Goal: Entertainment & Leisure: Consume media (video, audio)

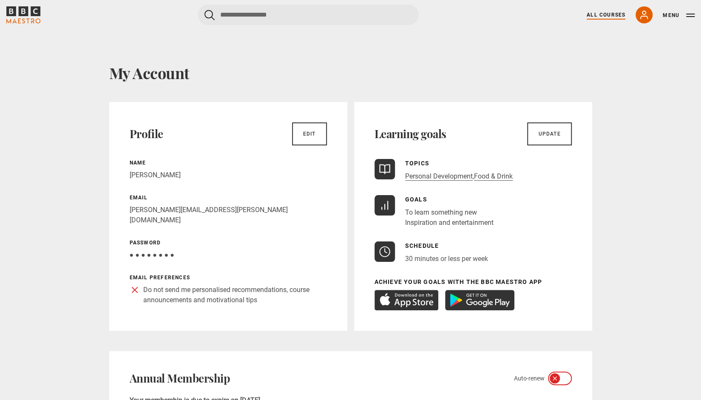
click at [599, 17] on link "All Courses" at bounding box center [606, 15] width 39 height 8
click at [605, 13] on link "All Courses" at bounding box center [606, 15] width 39 height 8
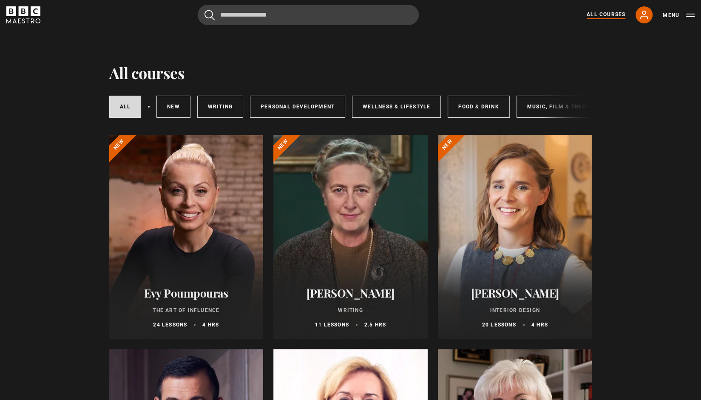
click at [536, 230] on div at bounding box center [515, 237] width 154 height 204
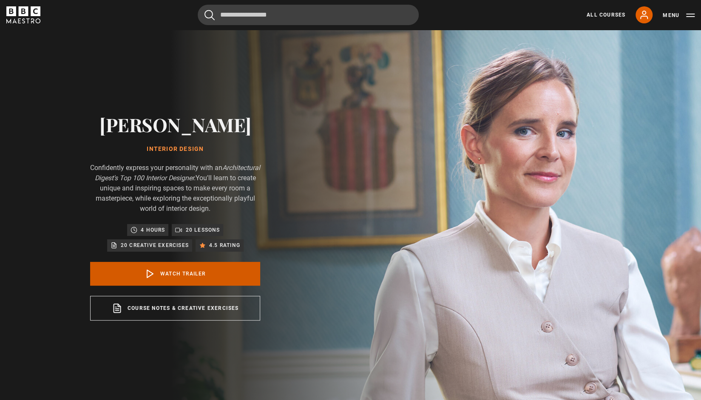
click at [204, 276] on link "Watch Trailer" at bounding box center [175, 274] width 170 height 24
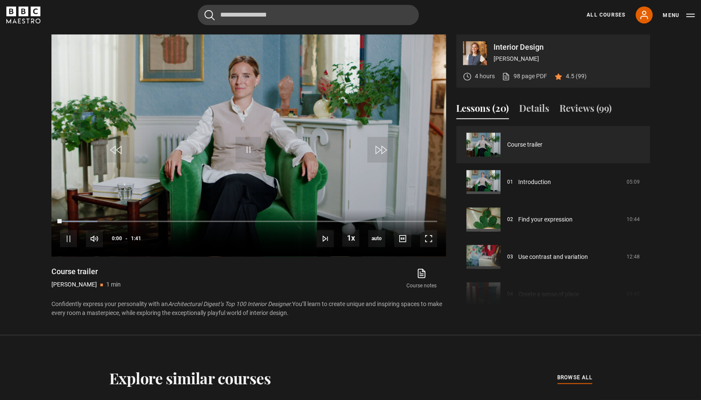
scroll to position [405, 0]
click at [426, 236] on span "Video Player" at bounding box center [428, 238] width 17 height 17
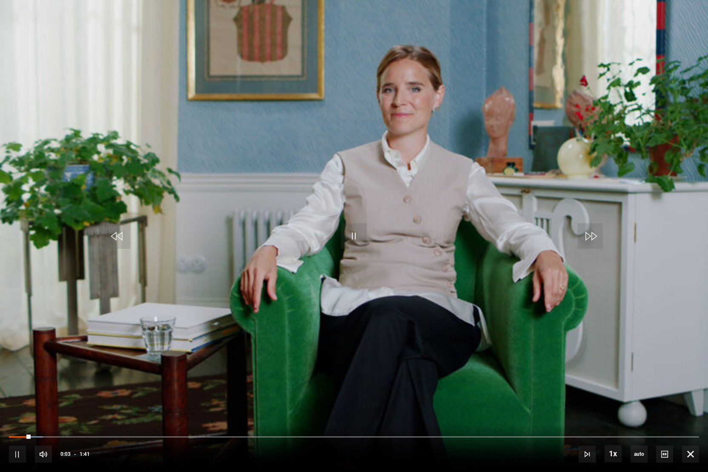
click at [8, 400] on div "10s Skip Back 10 seconds Pause 10s Skip Forward 10 seconds Loaded : 4.95% 0:02 …" at bounding box center [354, 448] width 708 height 47
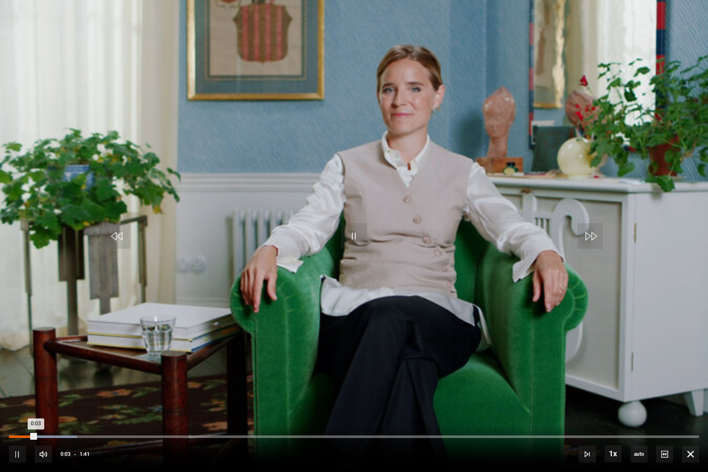
click at [11, 400] on div "10s Skip Back 10 seconds Pause 10s Skip Forward 10 seconds Loaded : 9.90% 0:00 …" at bounding box center [354, 448] width 708 height 47
click at [15, 400] on div "Loaded : 14.85% 0:00 0:04" at bounding box center [354, 437] width 690 height 3
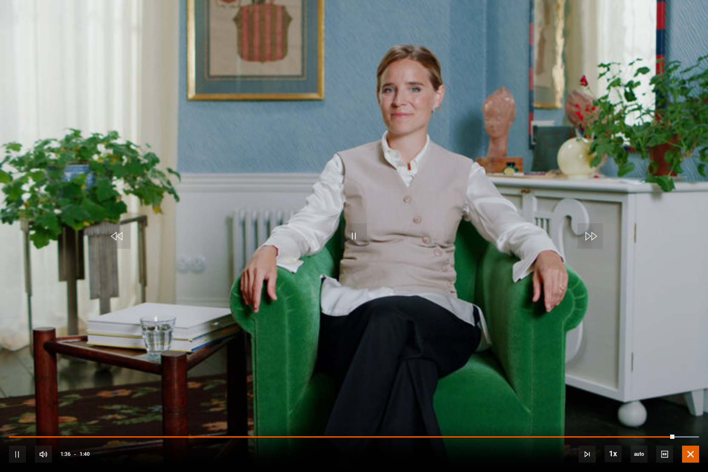
click at [685, 400] on span "Video Player" at bounding box center [690, 454] width 17 height 17
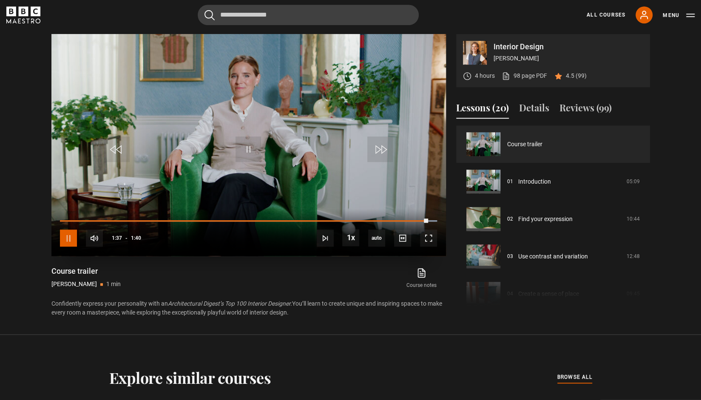
click at [63, 235] on span "Video Player" at bounding box center [68, 238] width 17 height 17
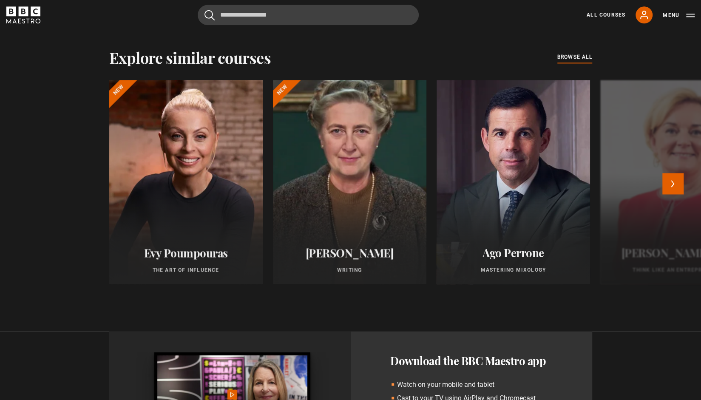
scroll to position [745, 0]
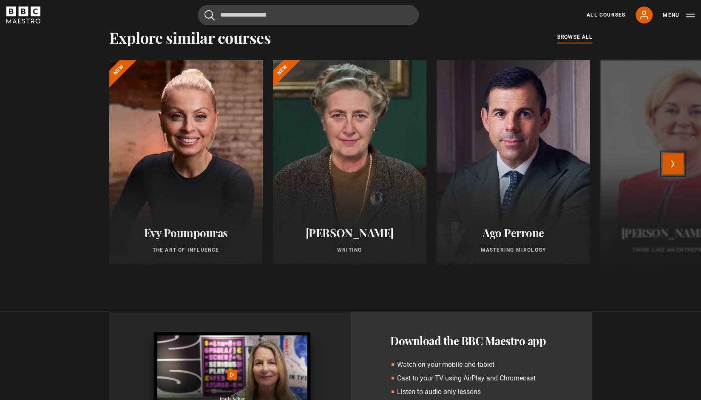
click at [672, 165] on button "Next" at bounding box center [673, 163] width 21 height 21
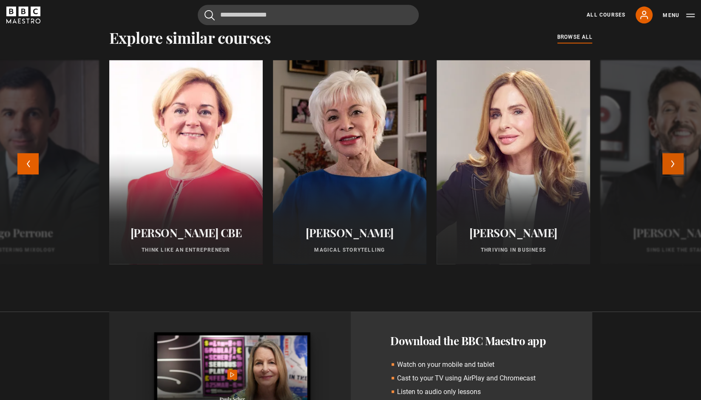
click at [675, 166] on button "Next" at bounding box center [673, 163] width 21 height 21
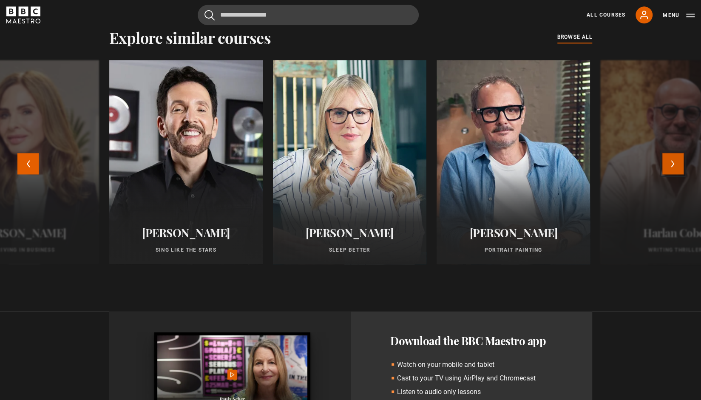
click at [673, 159] on button "Next" at bounding box center [673, 163] width 21 height 21
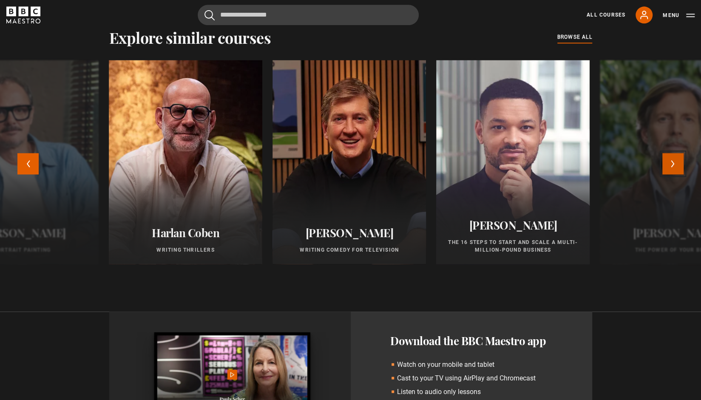
click at [673, 159] on button "Next" at bounding box center [673, 163] width 21 height 21
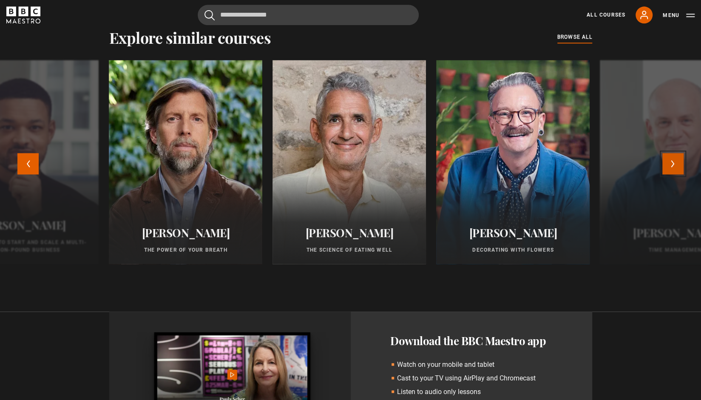
click at [673, 159] on button "Next" at bounding box center [673, 163] width 21 height 21
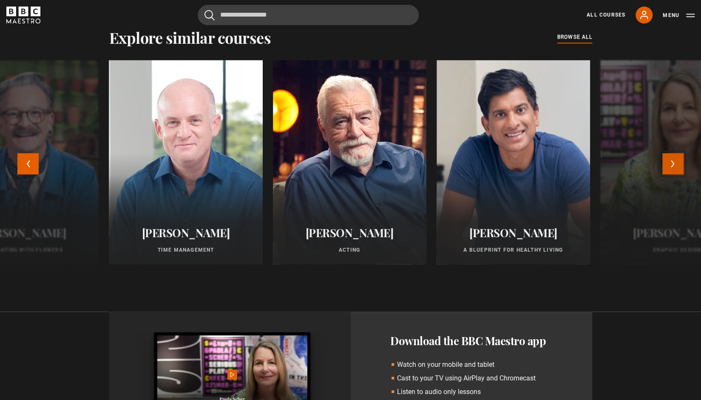
click at [673, 159] on button "Next" at bounding box center [673, 163] width 21 height 21
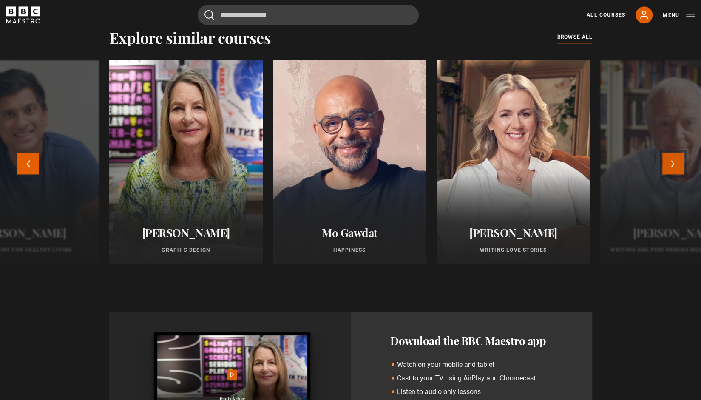
click at [673, 159] on button "Next" at bounding box center [673, 163] width 21 height 21
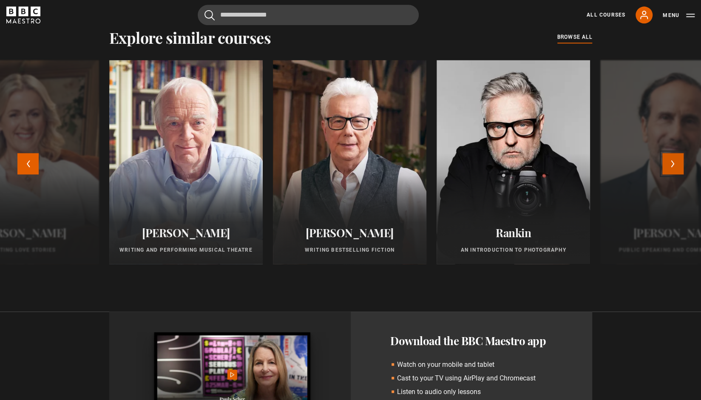
click at [673, 159] on button "Next" at bounding box center [673, 163] width 21 height 21
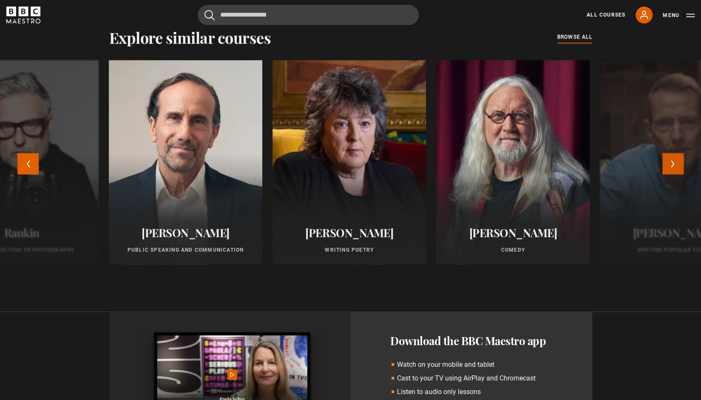
click at [675, 165] on button "Next" at bounding box center [673, 163] width 21 height 21
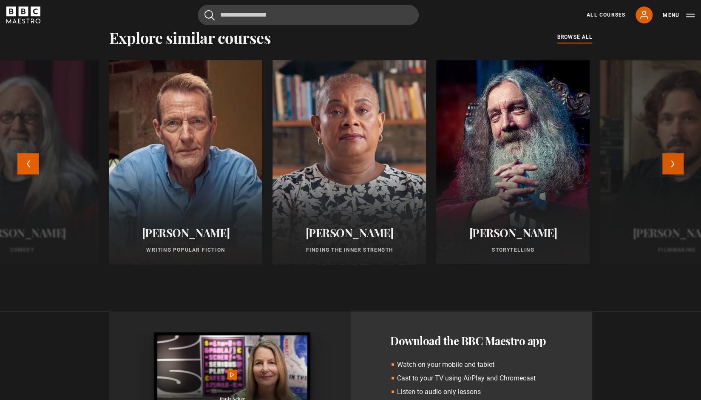
click at [676, 166] on button "Next" at bounding box center [673, 163] width 21 height 21
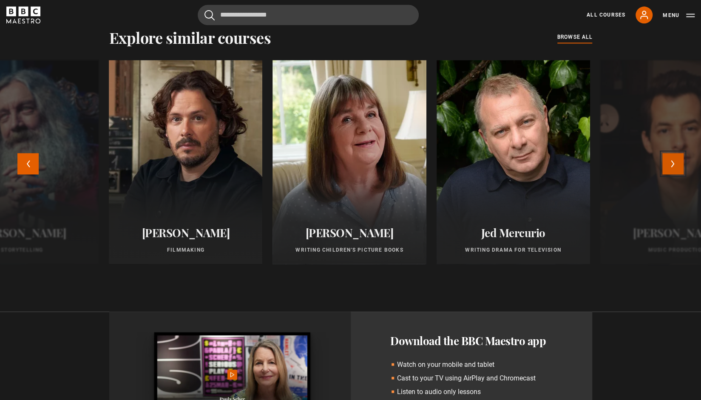
click at [673, 165] on button "Next" at bounding box center [673, 163] width 21 height 21
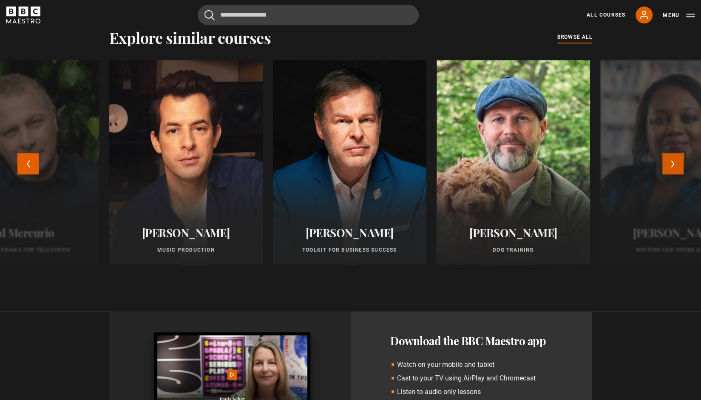
click at [671, 164] on button "Next" at bounding box center [673, 163] width 21 height 21
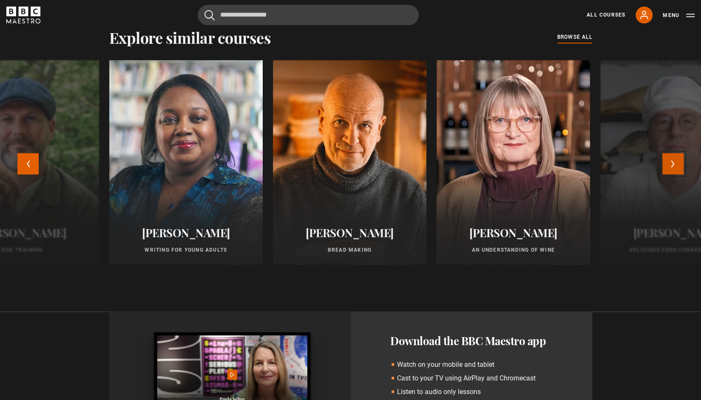
click at [672, 165] on button "Next" at bounding box center [673, 163] width 21 height 21
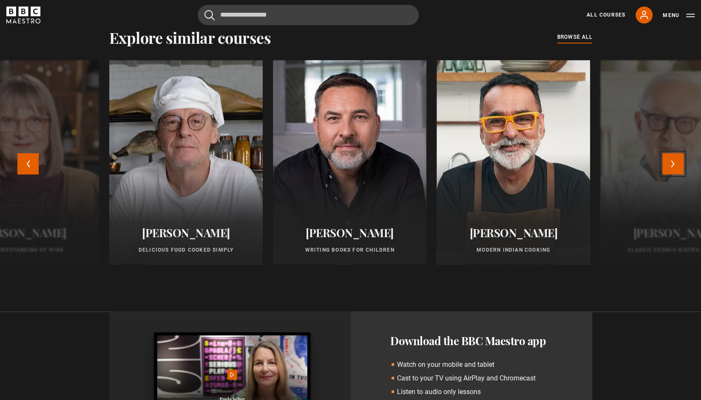
click at [673, 165] on button "Next" at bounding box center [673, 163] width 21 height 21
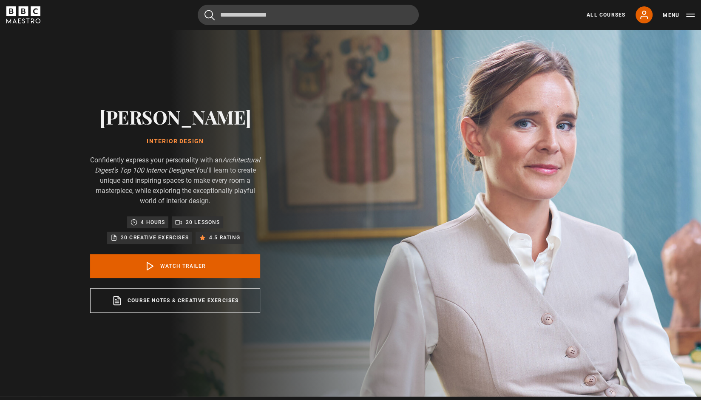
scroll to position [0, 0]
